Goal: Entertainment & Leisure: Consume media (video, audio)

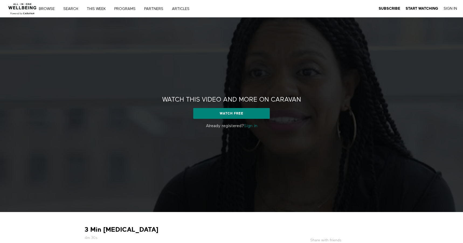
click at [245, 131] on div "Watch this video and more on CARAVAN Watch this video and more on CARAVAN Watch…" at bounding box center [231, 114] width 463 height 194
click at [248, 129] on p "Already registered? Sign in" at bounding box center [231, 126] width 159 height 6
click at [249, 128] on link "Sign in" at bounding box center [250, 126] width 13 height 4
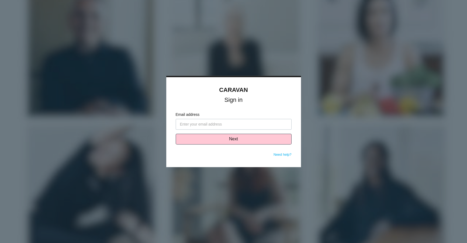
type input "[PERSON_NAME][EMAIL_ADDRESS][PERSON_NAME][DOMAIN_NAME]"
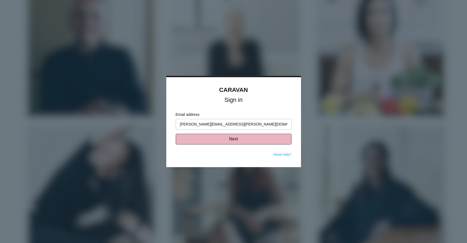
click at [246, 139] on button "Next" at bounding box center [234, 139] width 116 height 11
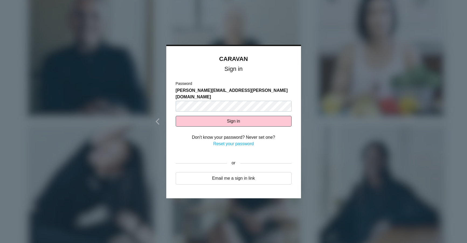
click at [248, 119] on button "Sign in" at bounding box center [234, 121] width 116 height 11
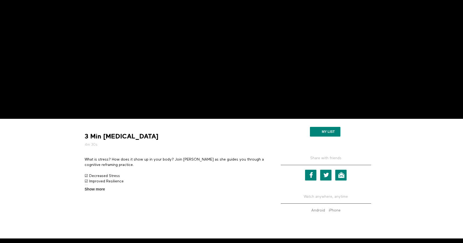
scroll to position [121, 0]
